Goal: Information Seeking & Learning: Learn about a topic

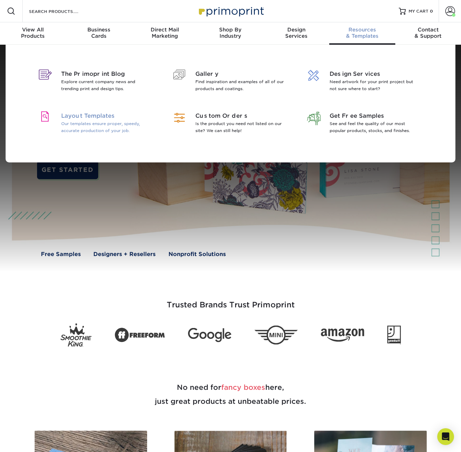
click at [96, 119] on span "Layout Templates" at bounding box center [106, 116] width 90 height 8
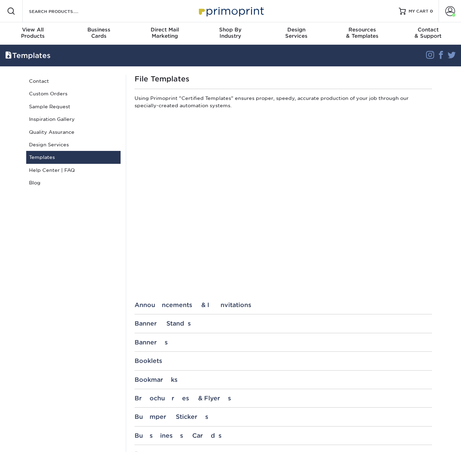
scroll to position [237, 0]
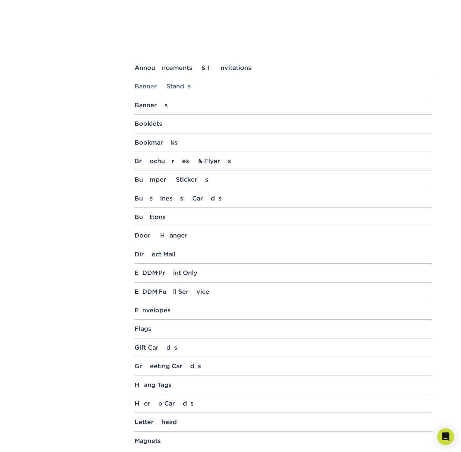
click at [154, 83] on div "Banner Stands" at bounding box center [282, 86] width 297 height 7
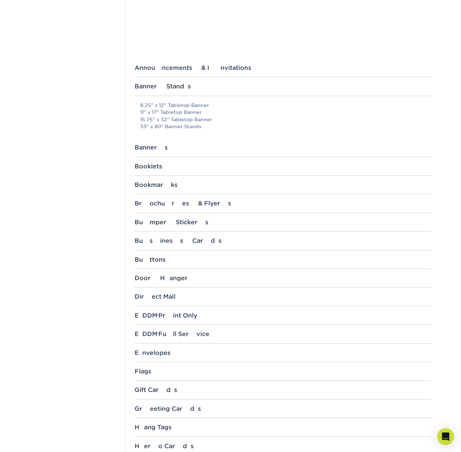
click at [192, 122] on p "8.25" x 12" Tabletop Banner 11" x 17" Tabletop Banner 15.75" x 32" Tabletop Ban…" at bounding box center [286, 116] width 292 height 29
click at [194, 118] on link "15.75" x 32" Tabletop Banner" at bounding box center [176, 120] width 72 height 6
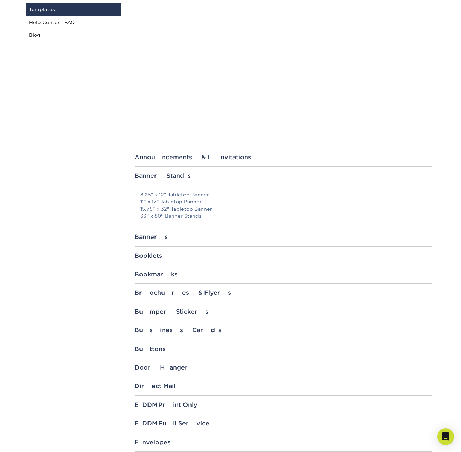
scroll to position [0, 0]
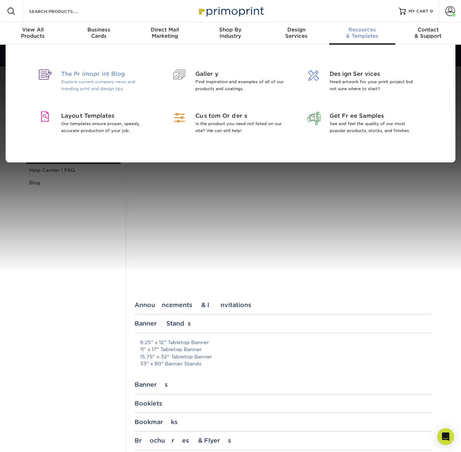
click at [41, 80] on div at bounding box center [45, 82] width 32 height 25
